Goal: Task Accomplishment & Management: Use online tool/utility

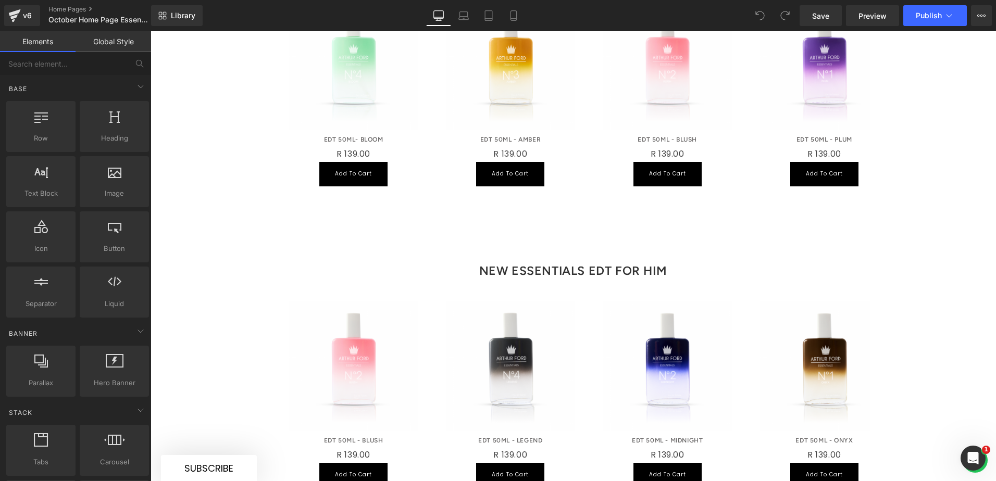
scroll to position [833, 0]
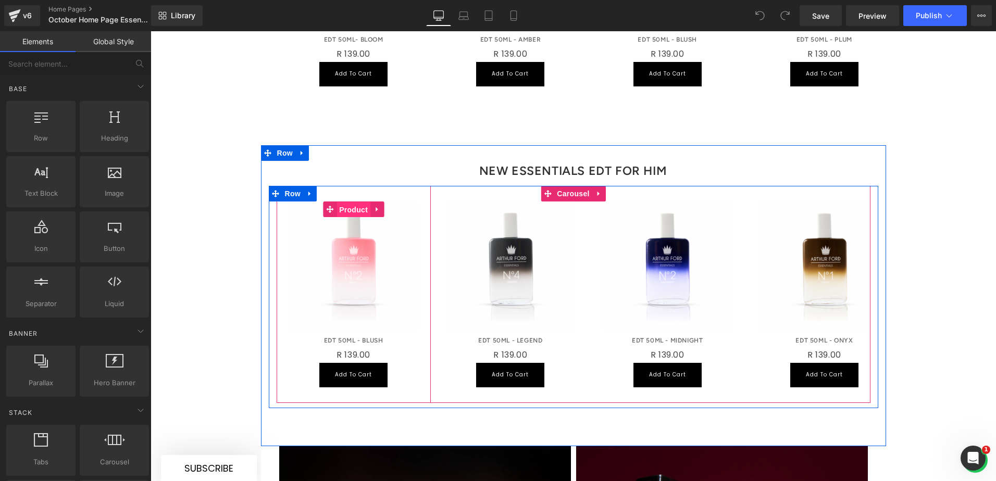
click at [356, 202] on span "Product" at bounding box center [353, 210] width 34 height 16
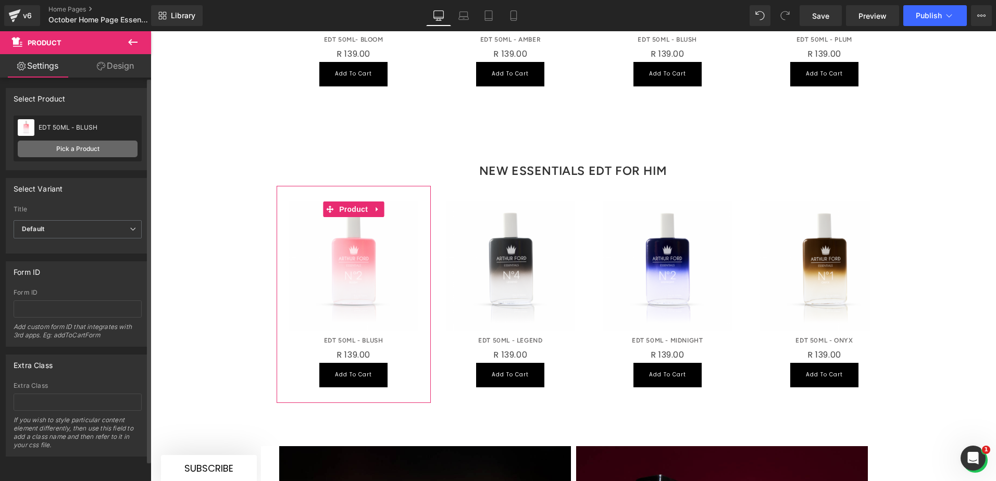
click at [95, 145] on link "Pick a Product" at bounding box center [78, 149] width 120 height 17
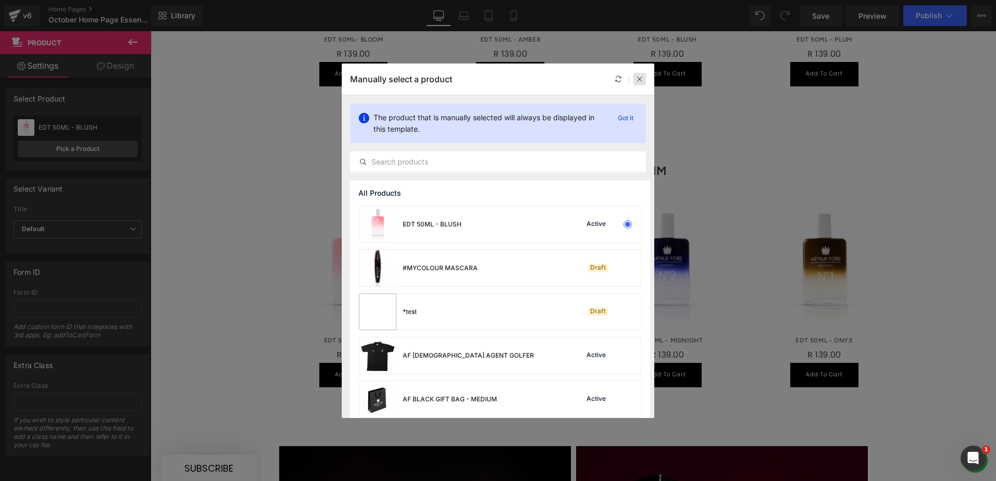
drag, startPoint x: 640, startPoint y: 81, endPoint x: 486, endPoint y: 59, distance: 155.7
click at [640, 81] on icon at bounding box center [639, 79] width 7 height 7
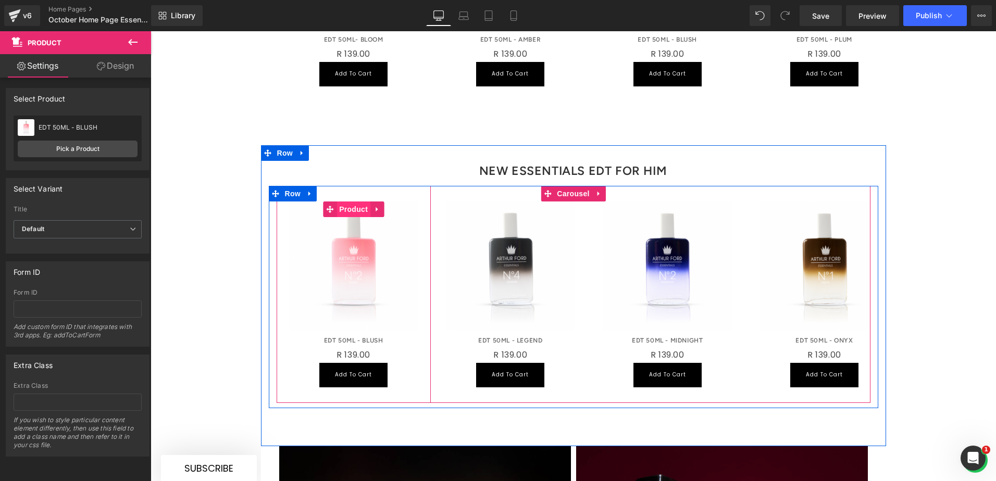
click at [353, 202] on span "Product" at bounding box center [353, 210] width 34 height 16
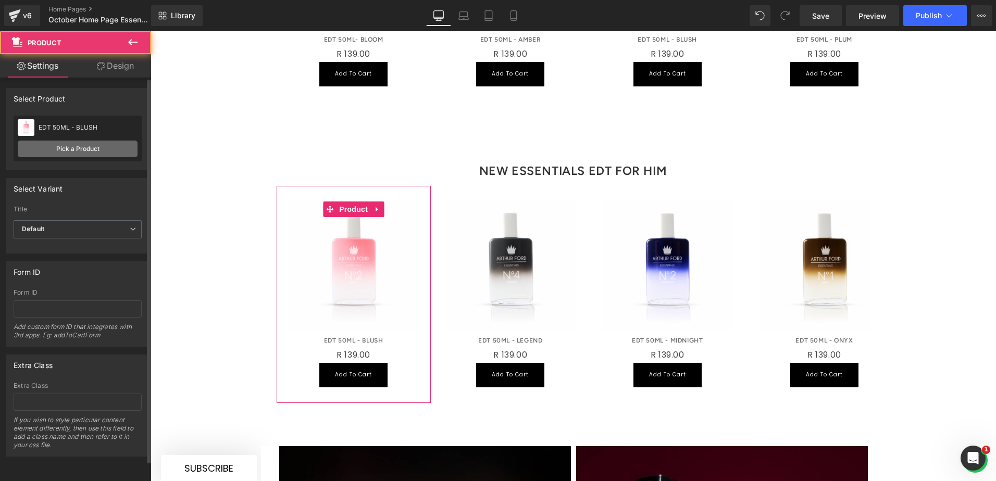
click at [102, 150] on link "Pick a Product" at bounding box center [78, 149] width 120 height 17
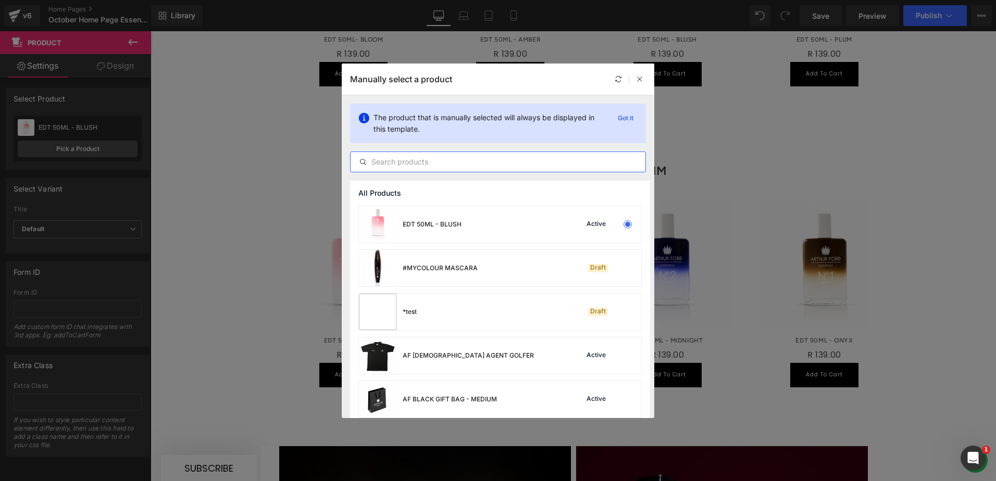
click at [400, 159] on input "text" at bounding box center [498, 162] width 295 height 13
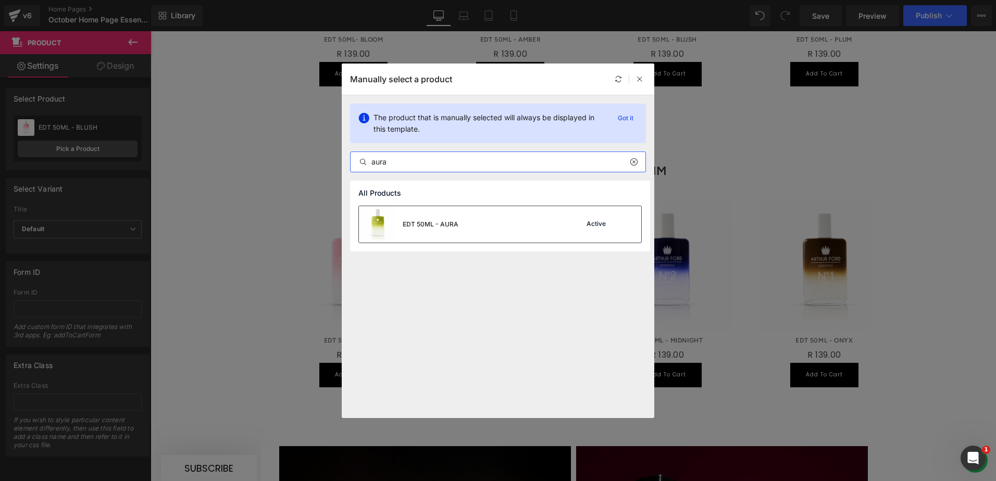
type input "aura"
click at [443, 220] on div "EDT 50ML - AURA" at bounding box center [431, 224] width 56 height 9
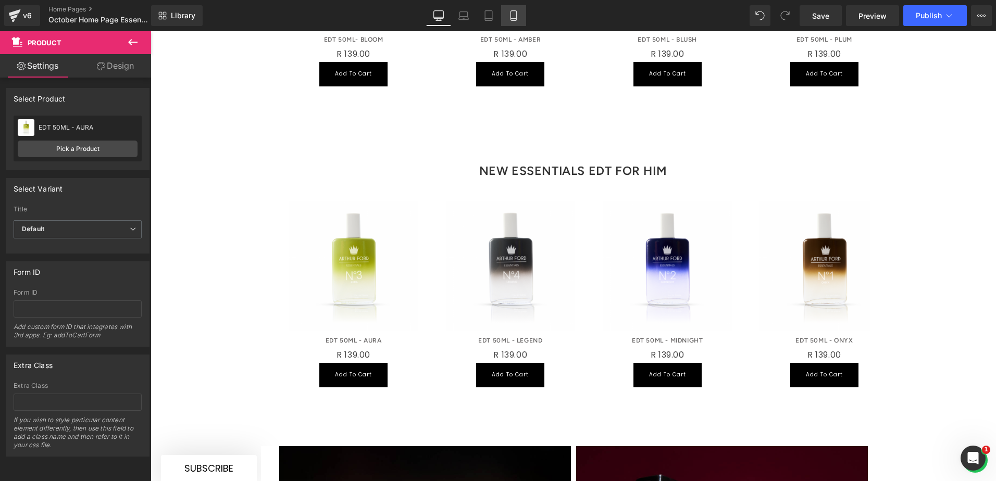
click at [514, 17] on icon at bounding box center [513, 15] width 10 height 10
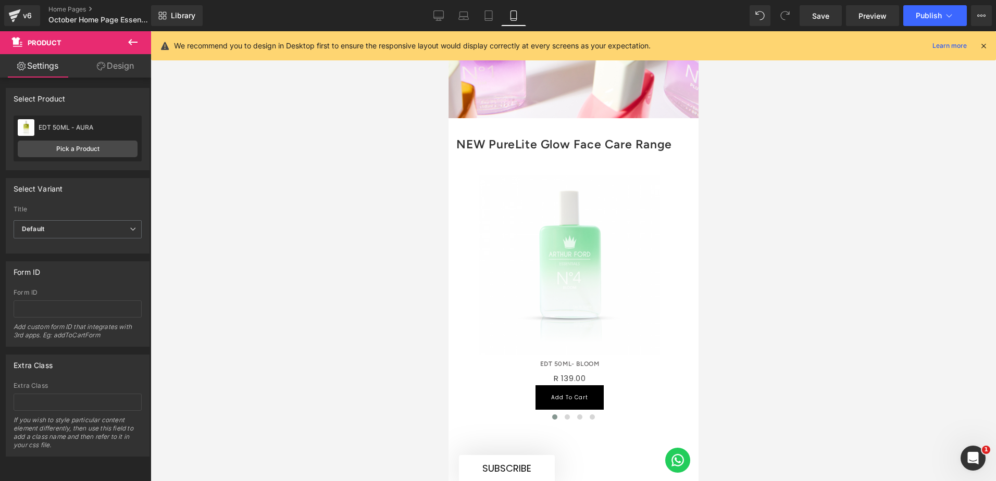
scroll to position [179, 0]
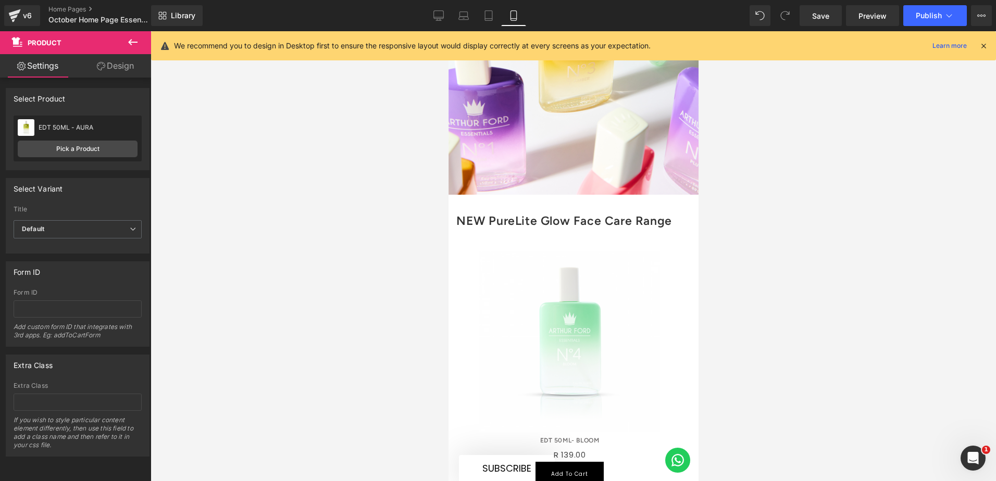
click at [554, 226] on h3 "NEW PureLite Glow Face Care Range" at bounding box center [573, 221] width 234 height 30
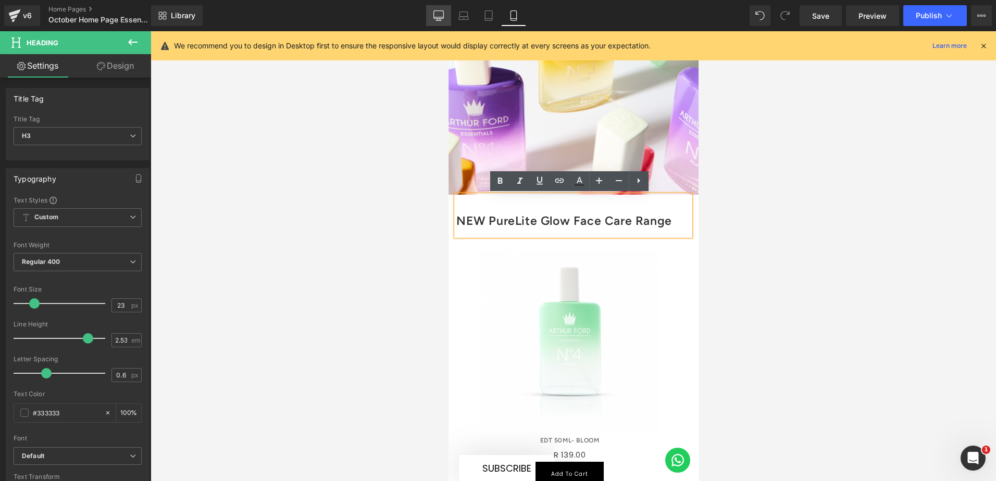
click at [445, 10] on link "Desktop" at bounding box center [438, 15] width 25 height 21
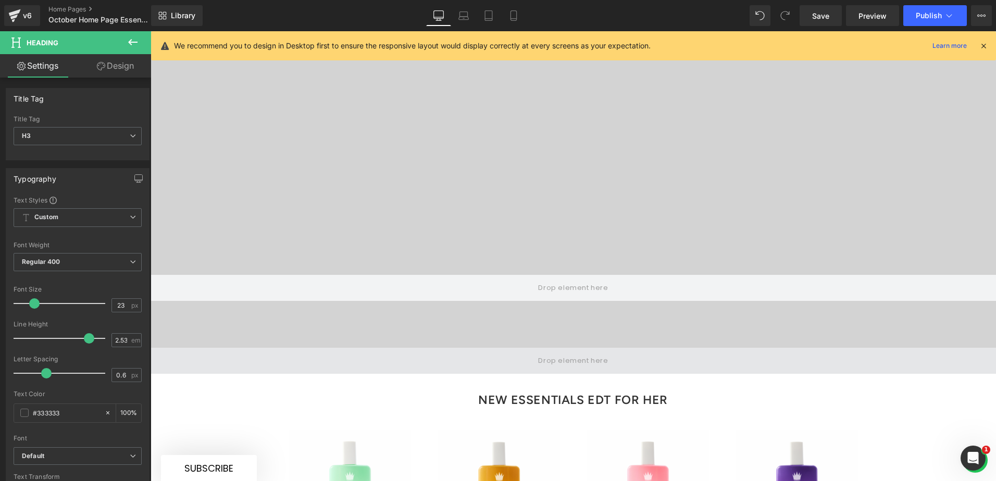
scroll to position [417, 0]
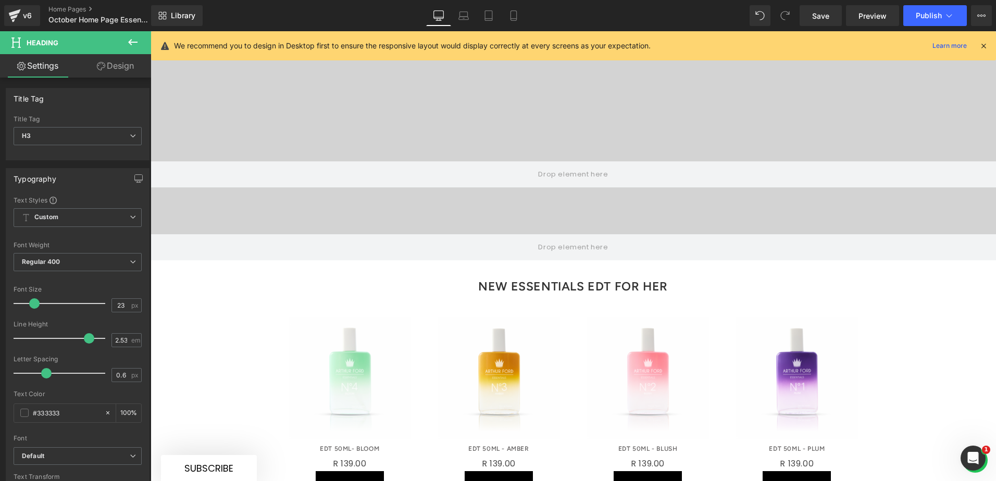
click at [575, 261] on div "NEW ESSENTIALS EDT FOR HER Heading" at bounding box center [573, 281] width 593 height 41
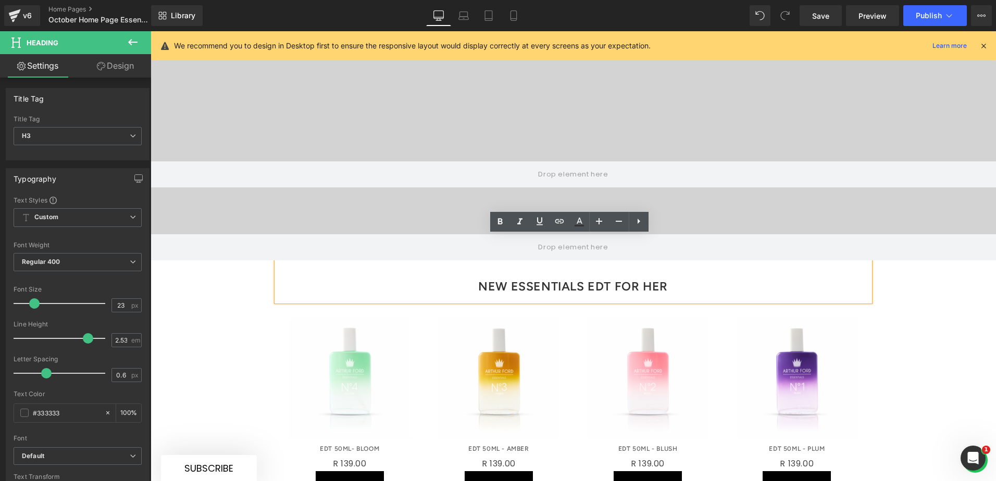
drag, startPoint x: 677, startPoint y: 264, endPoint x: 481, endPoint y: 251, distance: 196.3
click at [481, 271] on h3 "NEW ESSENTIALS EDT FOR HER" at bounding box center [573, 286] width 593 height 30
copy h3 "NEW ESSENTIALS EDT FOR HER"
click at [519, 16] on link "Mobile" at bounding box center [513, 15] width 25 height 21
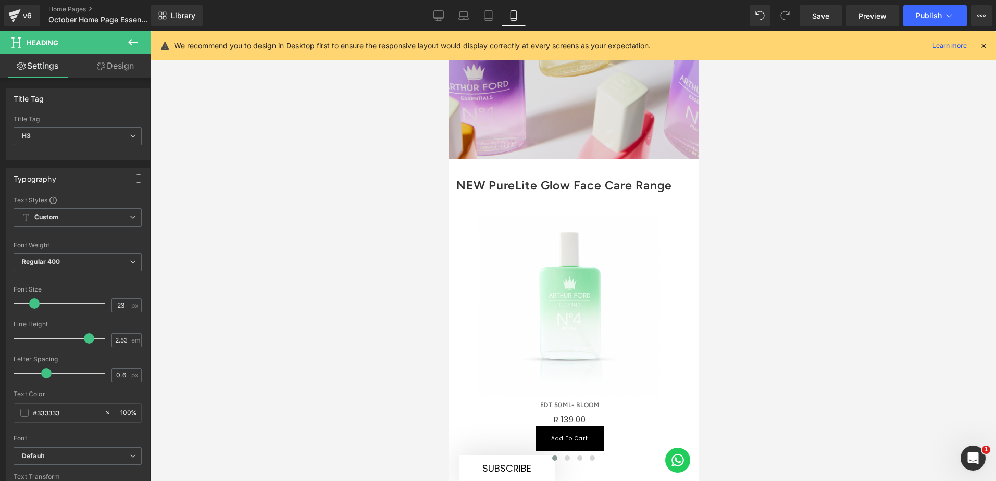
scroll to position [208, 0]
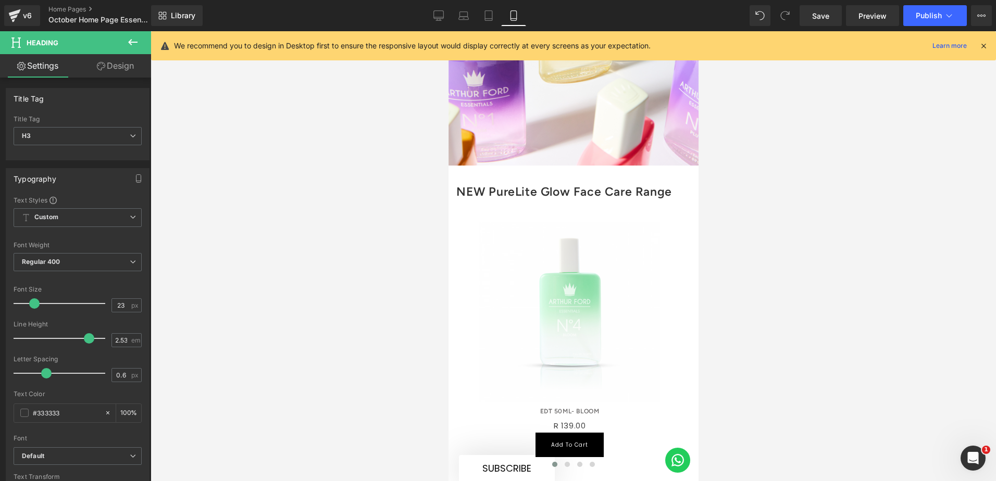
click at [561, 189] on div "NEW PureLite Glow Face Care Range Heading" at bounding box center [573, 186] width 234 height 41
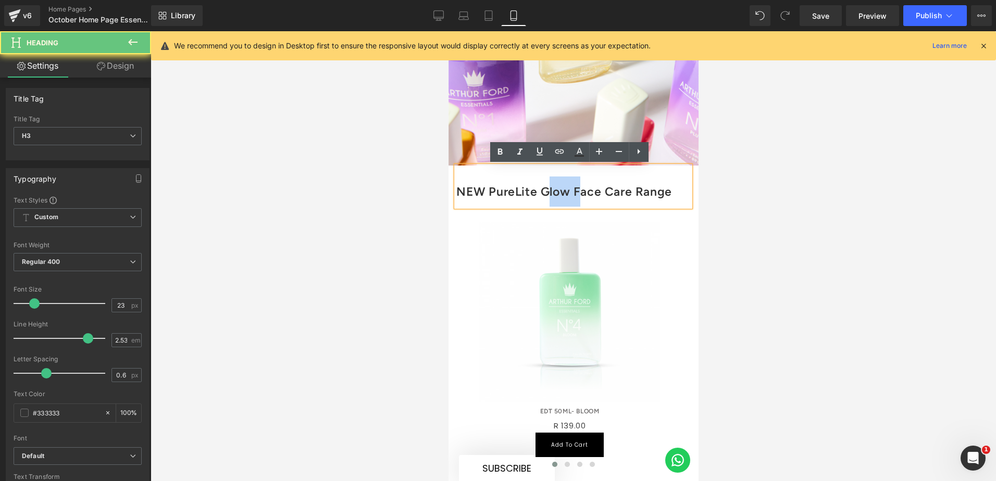
click at [561, 189] on h3 "NEW PureLite Glow Face Care Range" at bounding box center [573, 192] width 234 height 30
paste div
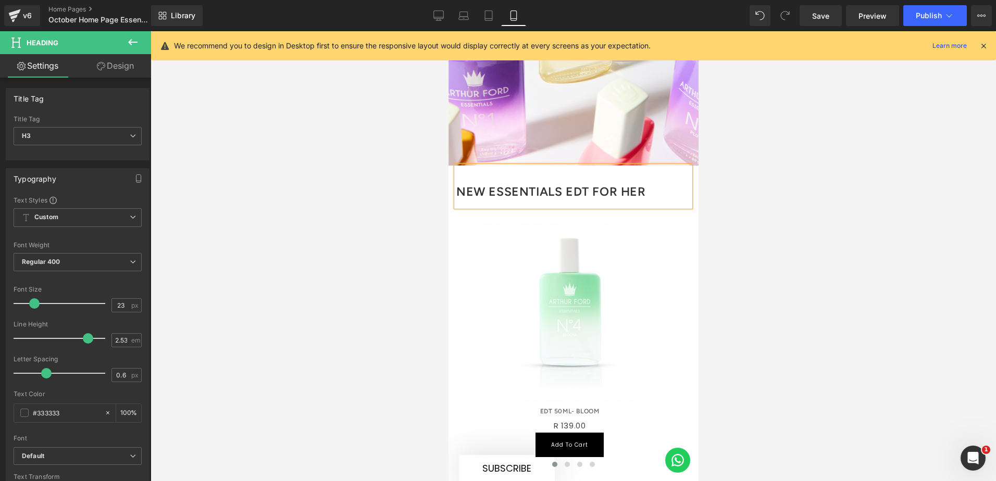
click at [605, 193] on h3 "NEW ESSENTIALS EDT FOR HER" at bounding box center [573, 192] width 234 height 30
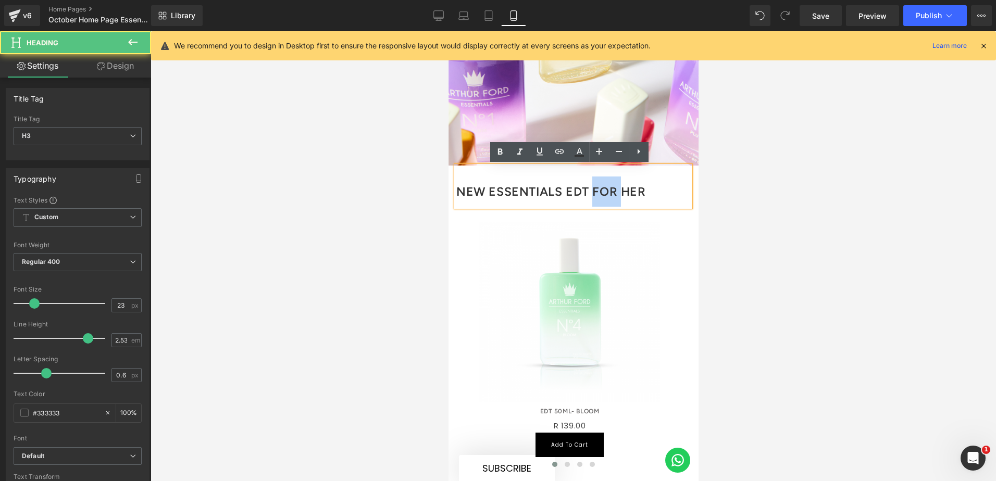
click at [605, 193] on h3 "NEW ESSENTIALS EDT FOR HER" at bounding box center [573, 192] width 234 height 30
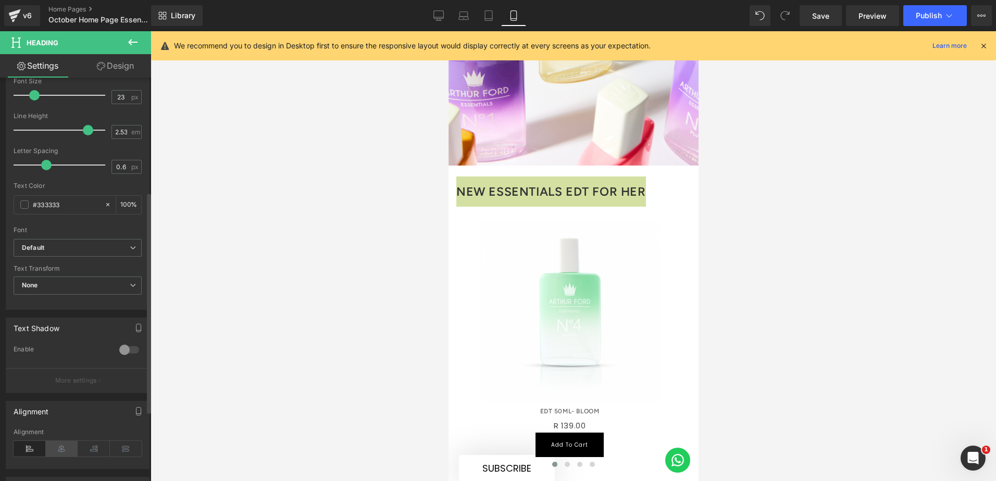
click at [66, 448] on icon at bounding box center [62, 449] width 32 height 16
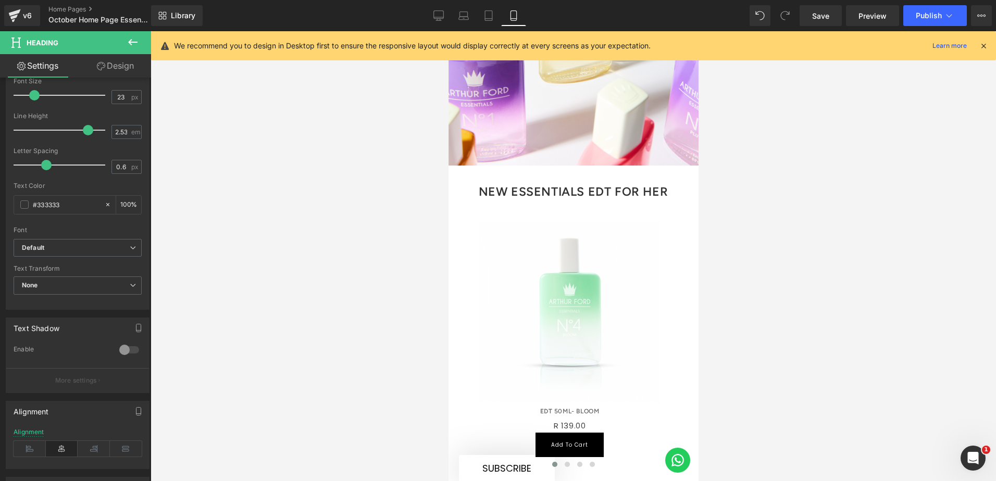
click at [251, 326] on div at bounding box center [573, 256] width 845 height 450
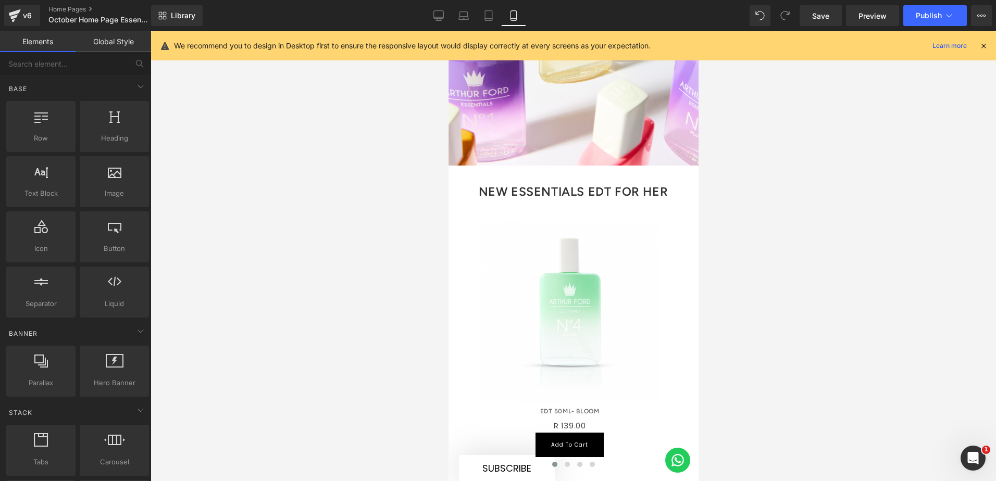
click at [586, 220] on div "Sale Off (P) Image EDT 50ML- BLOOM R 0" at bounding box center [573, 340] width 219 height 266
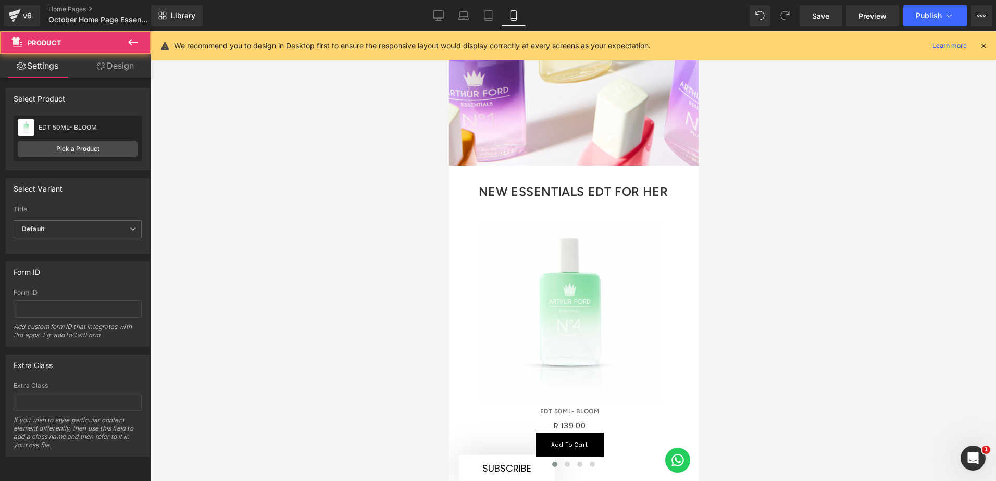
click at [785, 193] on div at bounding box center [573, 256] width 845 height 450
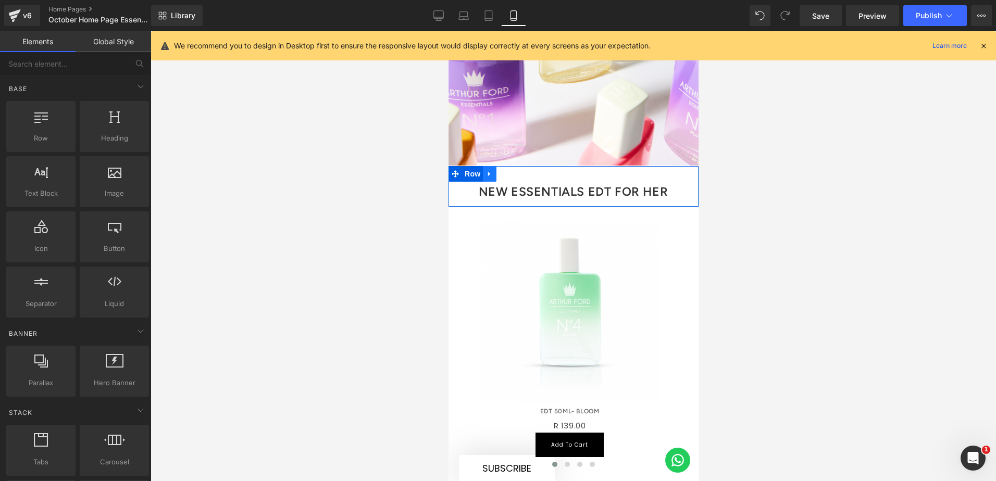
click at [485, 176] on icon at bounding box center [488, 174] width 7 height 8
click at [496, 176] on link at bounding box center [503, 174] width 14 height 16
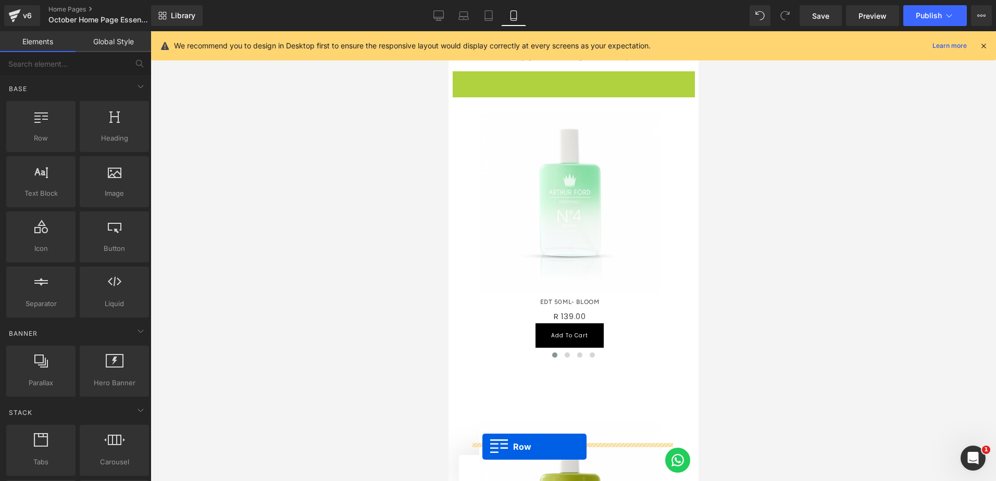
scroll to position [396, 0]
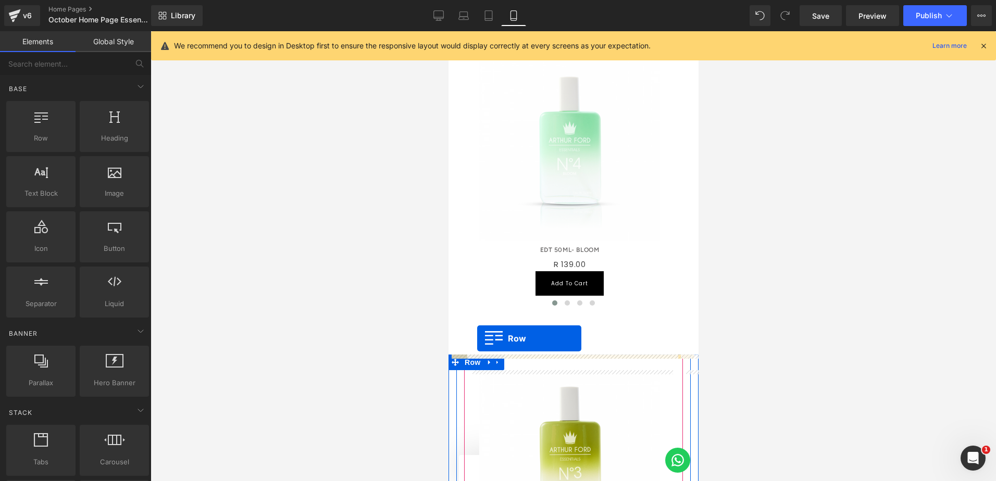
drag, startPoint x: 456, startPoint y: 213, endPoint x: 477, endPoint y: 339, distance: 127.2
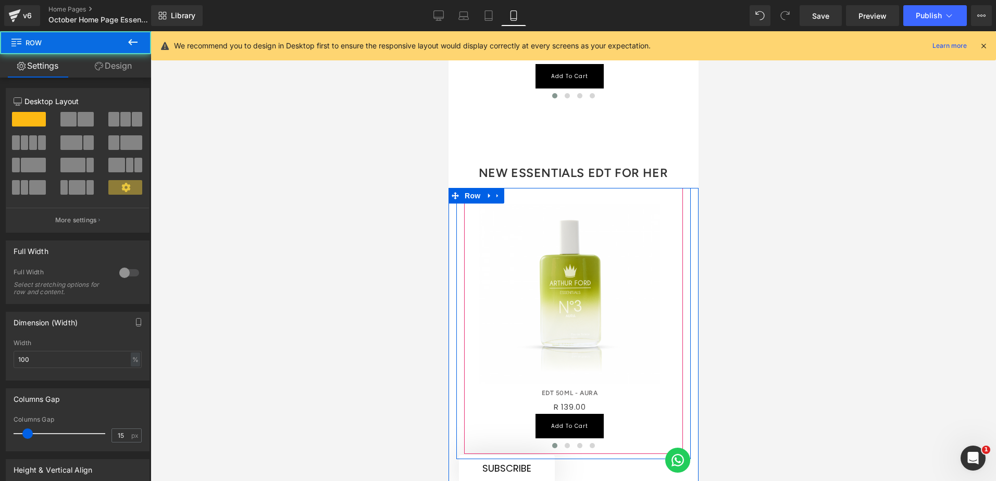
scroll to position [578, 0]
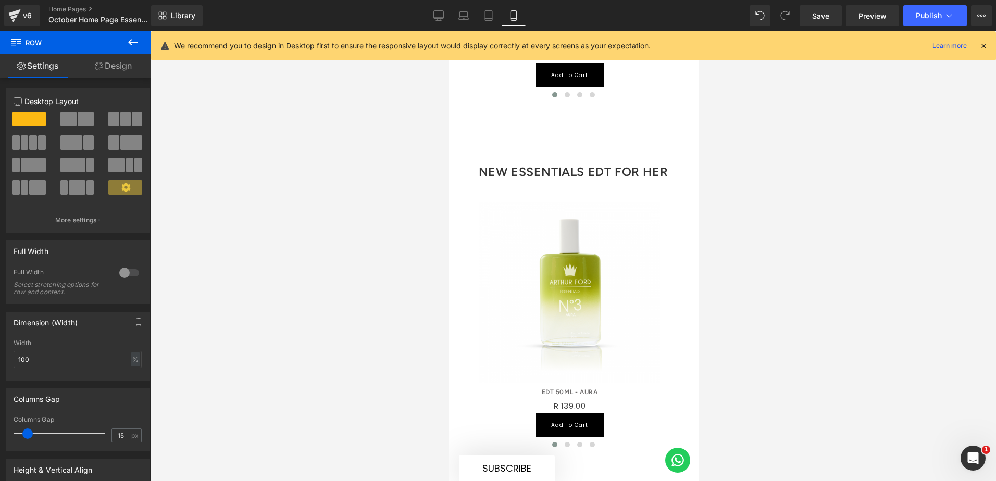
click at [653, 171] on h3 "NEW ESSENTIALS EDT FOR HER" at bounding box center [573, 172] width 234 height 30
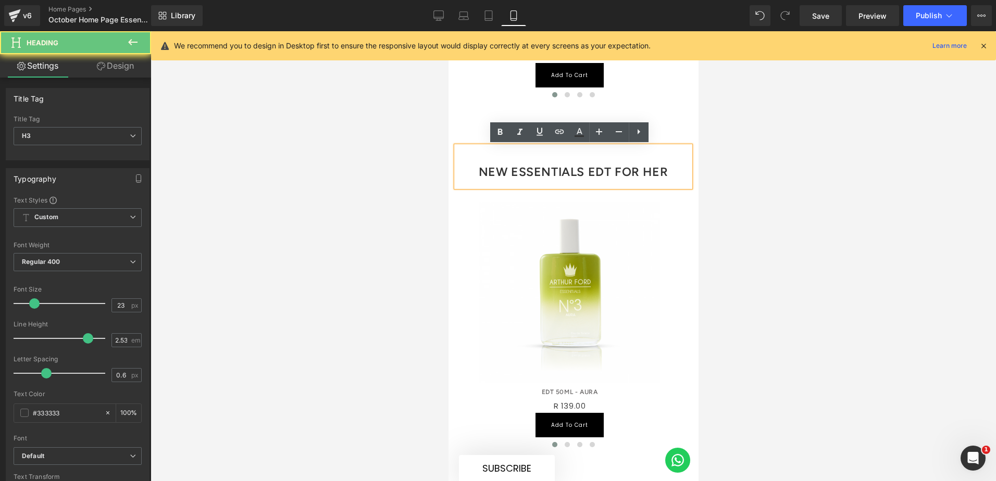
click at [653, 171] on h3 "NEW ESSENTIALS EDT FOR HER" at bounding box center [573, 172] width 234 height 30
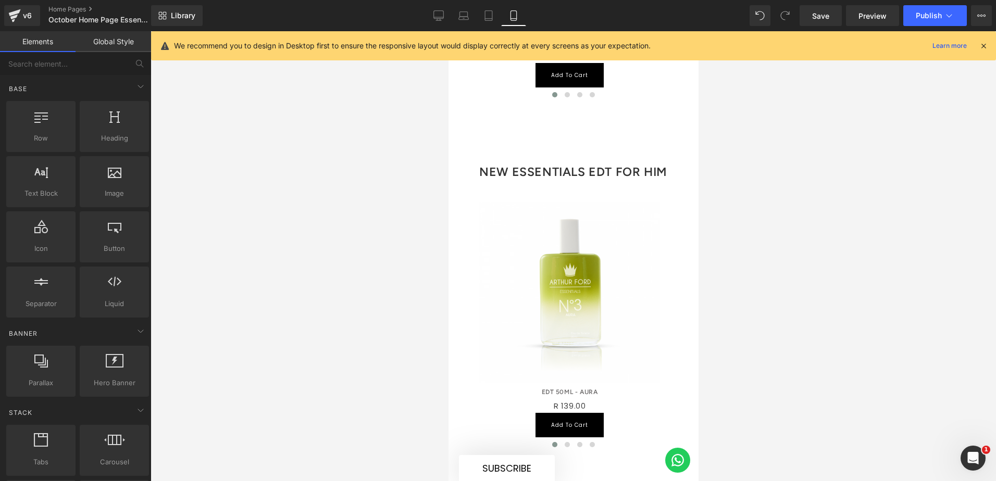
drag, startPoint x: 765, startPoint y: 242, endPoint x: 766, endPoint y: 247, distance: 5.4
click at [766, 242] on div at bounding box center [573, 256] width 845 height 450
click at [602, 308] on img at bounding box center [569, 293] width 181 height 181
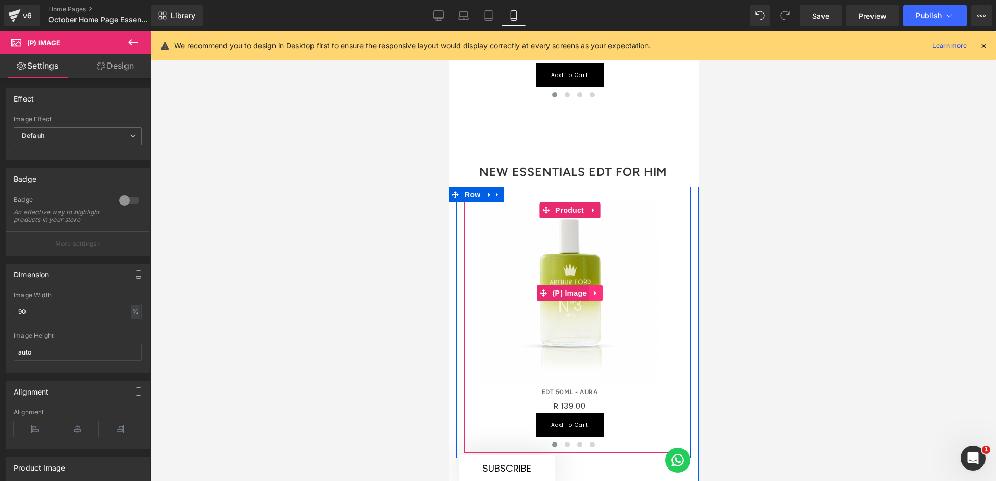
click at [598, 290] on icon at bounding box center [595, 293] width 7 height 8
click at [650, 260] on img at bounding box center [569, 293] width 181 height 181
click at [587, 209] on link at bounding box center [593, 211] width 14 height 16
click at [564, 444] on span at bounding box center [566, 444] width 5 height 5
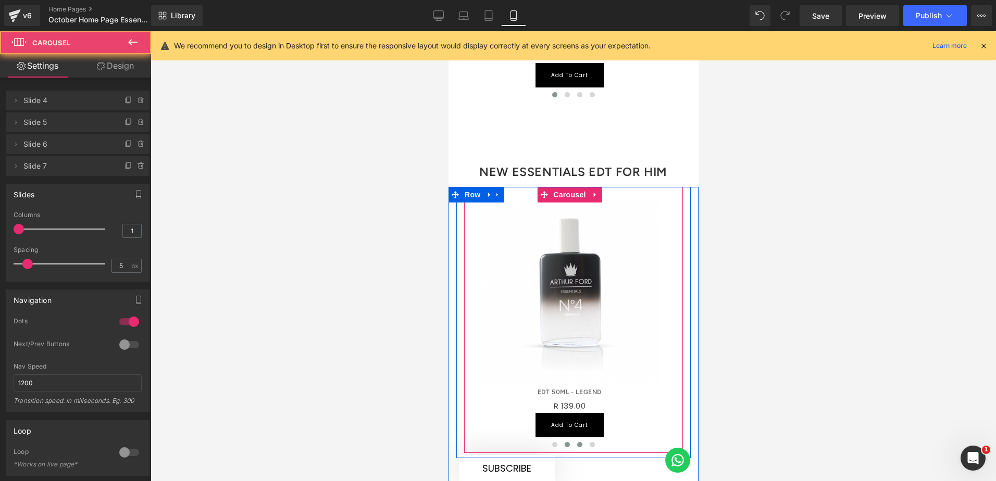
click at [577, 445] on span at bounding box center [579, 444] width 5 height 5
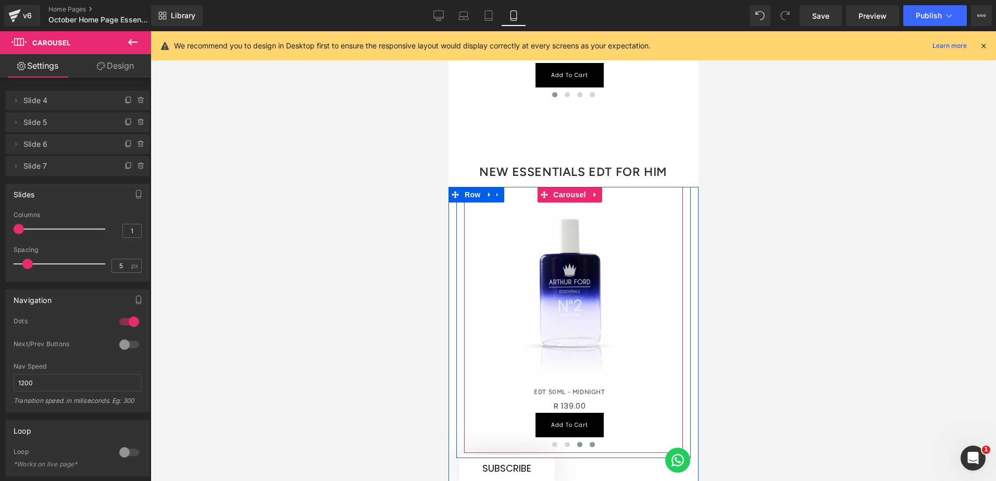
click at [589, 444] on span at bounding box center [591, 444] width 5 height 5
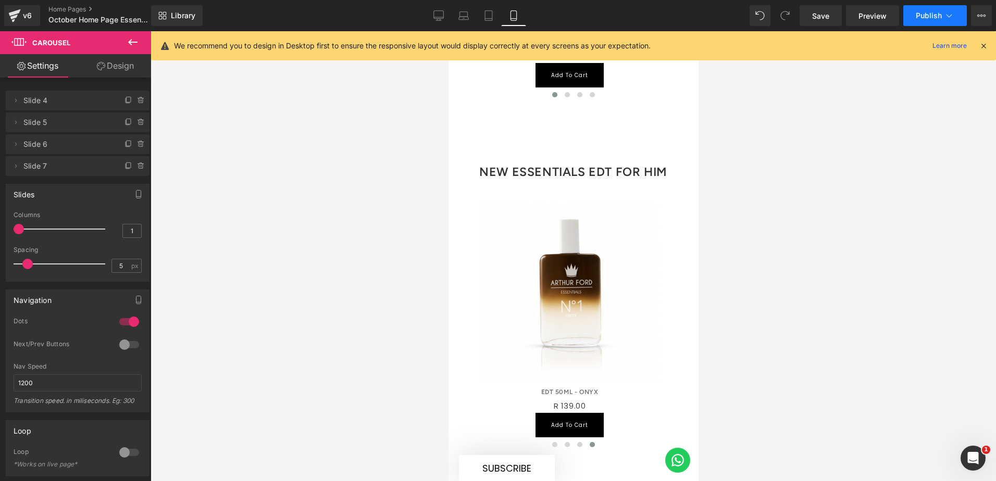
click at [918, 22] on button "Publish" at bounding box center [935, 15] width 64 height 21
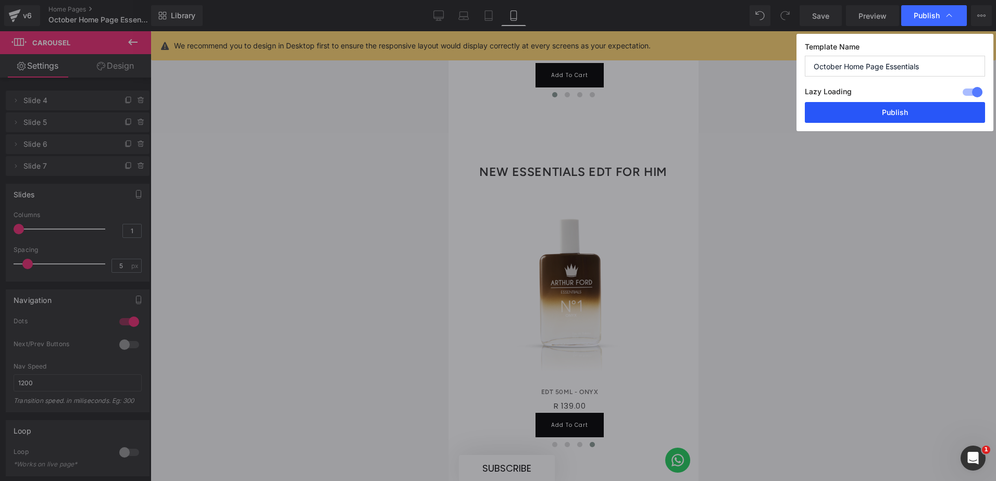
click at [873, 119] on button "Publish" at bounding box center [895, 112] width 180 height 21
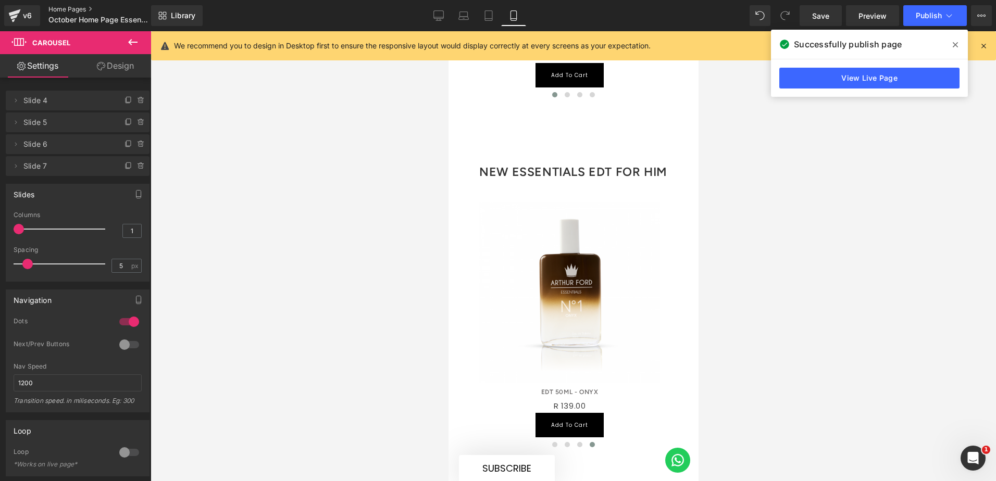
click at [62, 8] on link "Home Pages" at bounding box center [108, 9] width 120 height 8
